Goal: Navigation & Orientation: Find specific page/section

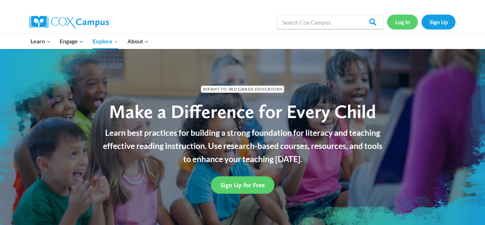
click at [406, 27] on link "Log In" at bounding box center [402, 22] width 31 height 15
click at [404, 22] on link "Log In" at bounding box center [402, 22] width 31 height 15
click at [402, 23] on link "Log In" at bounding box center [402, 22] width 31 height 15
